Goal: Transaction & Acquisition: Purchase product/service

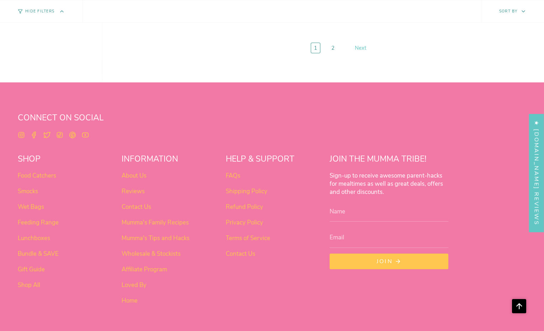
scroll to position [2900, 0]
